Goal: Navigation & Orientation: Find specific page/section

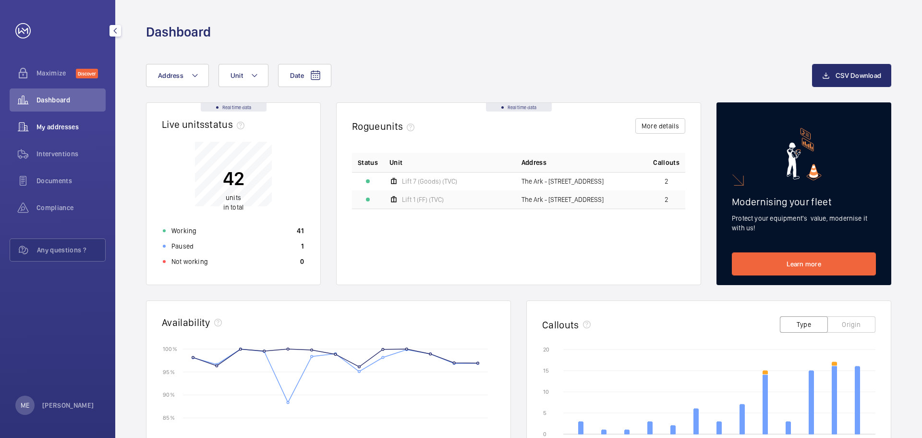
click at [73, 118] on div "My addresses" at bounding box center [58, 126] width 96 height 23
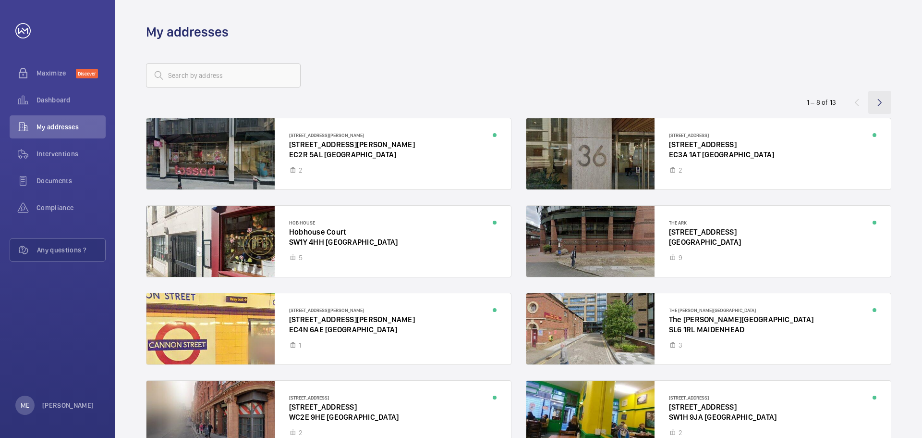
click at [882, 104] on wm-front-icon-button at bounding box center [880, 102] width 23 height 23
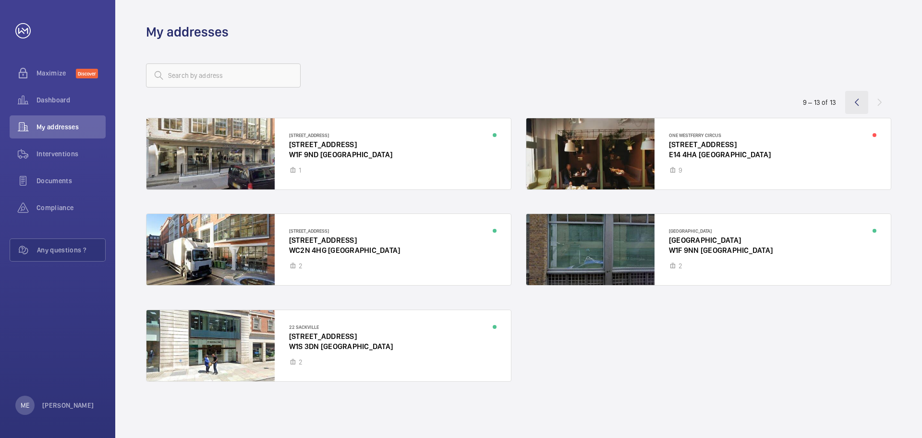
click at [857, 101] on wm-front-icon-button at bounding box center [857, 102] width 23 height 23
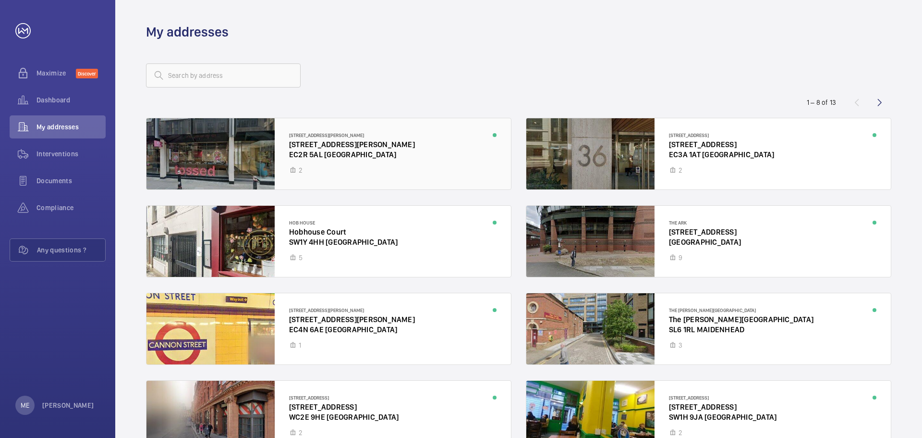
click at [314, 144] on div at bounding box center [329, 153] width 365 height 71
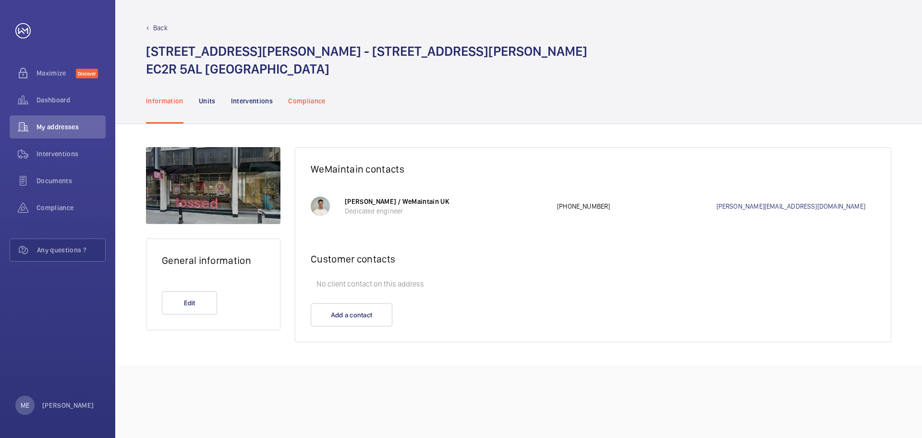
click at [316, 107] on div "Compliance" at bounding box center [306, 101] width 37 height 46
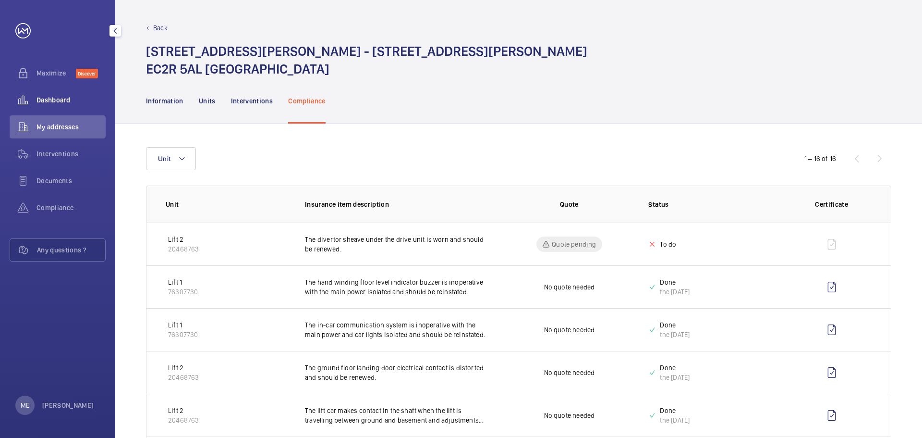
click at [67, 94] on div "Dashboard" at bounding box center [58, 99] width 96 height 23
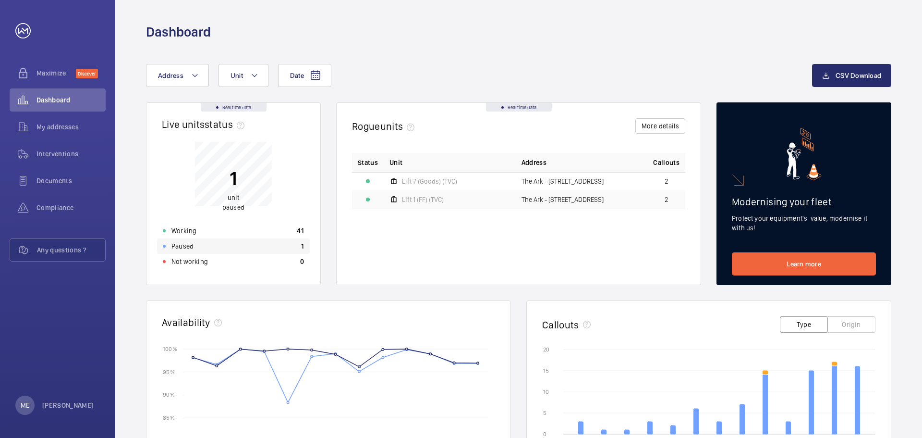
click at [195, 246] on div "Paused 1" at bounding box center [233, 245] width 153 height 15
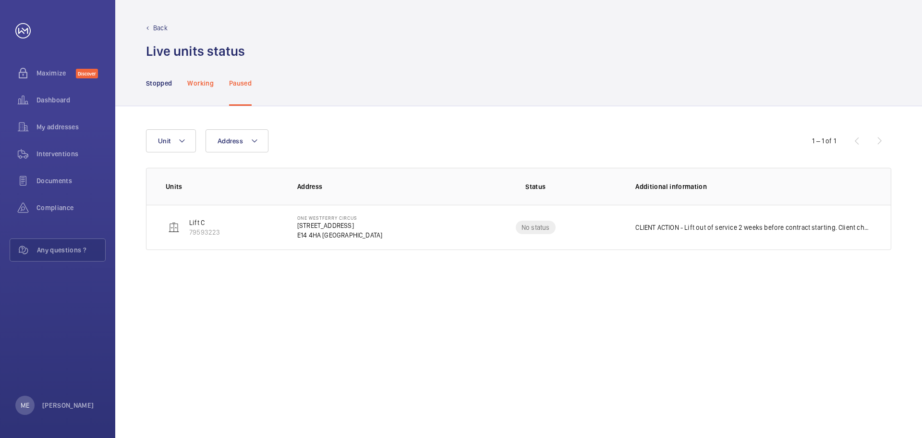
click at [196, 97] on div "Working" at bounding box center [200, 83] width 26 height 46
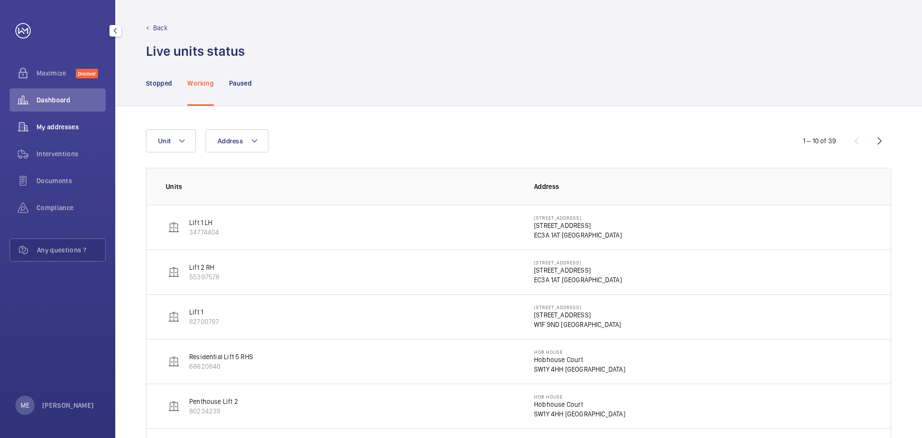
click at [52, 133] on div "My addresses" at bounding box center [58, 126] width 96 height 23
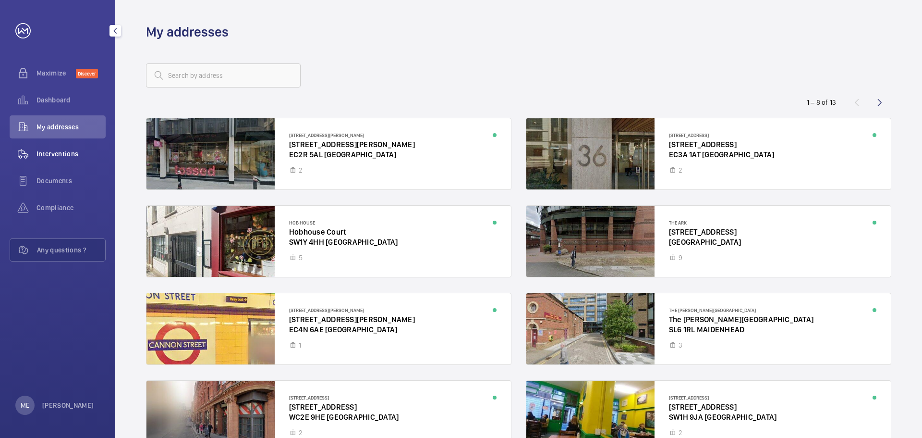
click at [48, 161] on div "Interventions" at bounding box center [58, 153] width 96 height 23
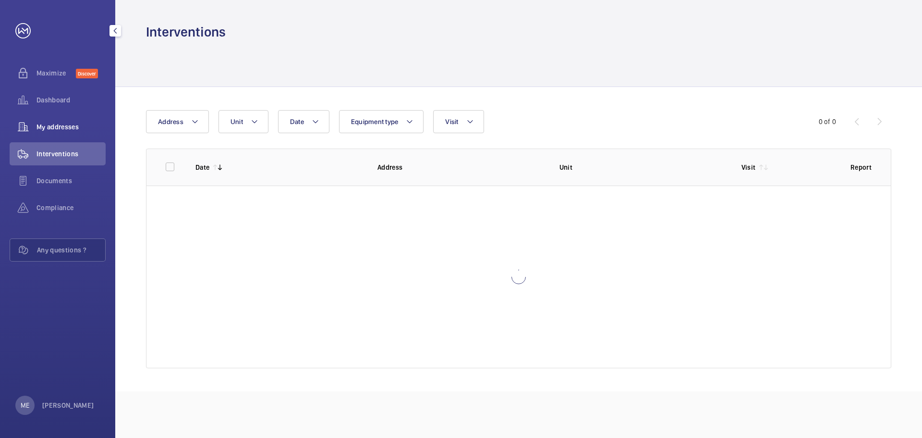
click at [60, 130] on span "My addresses" at bounding box center [71, 127] width 69 height 10
